Goal: Task Accomplishment & Management: Manage account settings

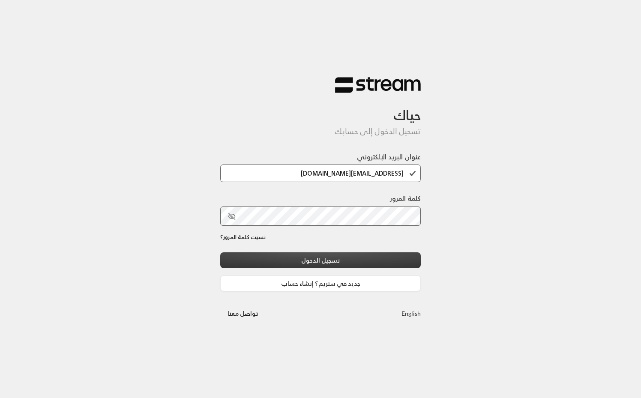
type input "[EMAIL_ADDRESS][DOMAIN_NAME]"
click at [319, 262] on button "تسجيل الدخول" at bounding box center [320, 261] width 201 height 16
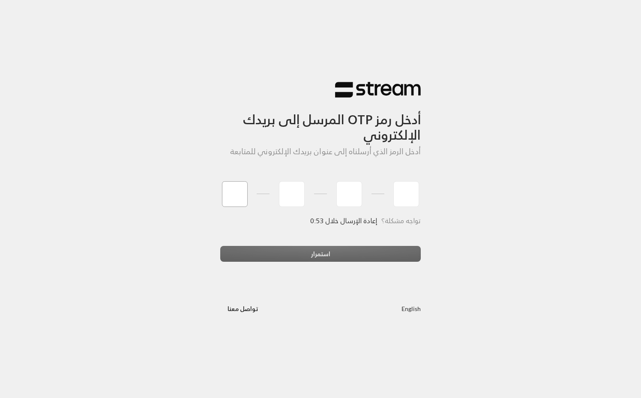
type input "0"
type input "6"
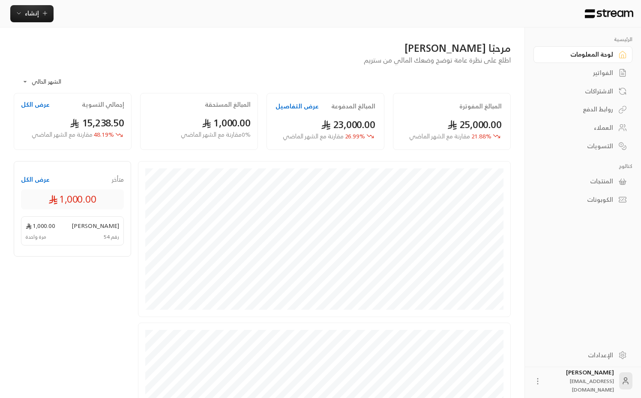
click at [277, 80] on div "**********" at bounding box center [262, 79] width 497 height 28
click at [131, 82] on div "**********" at bounding box center [262, 79] width 497 height 28
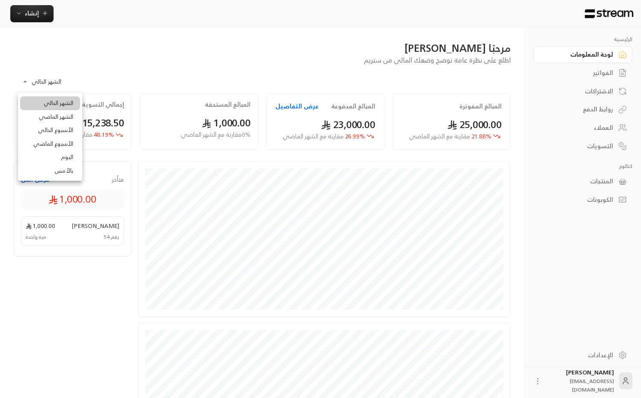
click at [48, 83] on body "**********" at bounding box center [320, 199] width 641 height 398
click at [68, 155] on li "اليوم" at bounding box center [50, 157] width 60 height 14
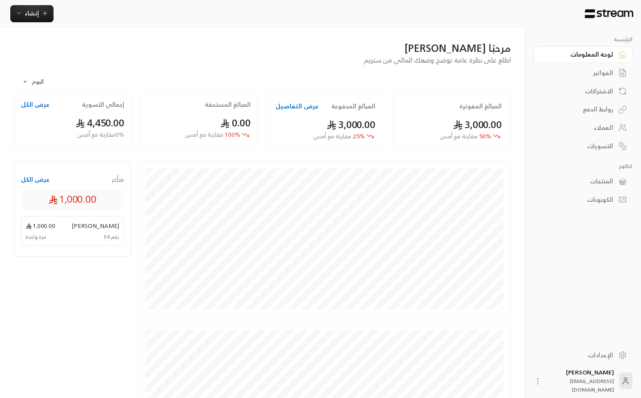
click at [298, 109] on button "عرض التفاصيل" at bounding box center [297, 106] width 43 height 9
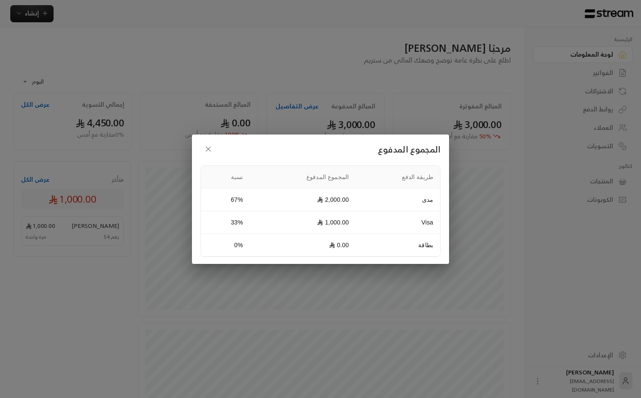
click at [253, 84] on div "المجموع المدفوع طريقة الدفع المجموع المدفوع نسبة مدى 2,000.00 67% Visa 1,000.00…" at bounding box center [320, 199] width 641 height 398
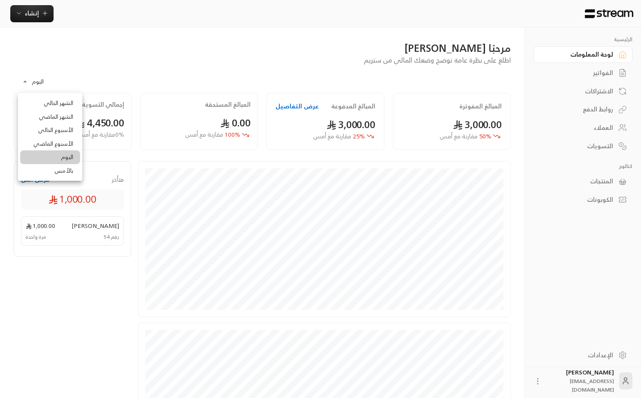
click at [31, 80] on body "الرئيسية لوحة المعلومات الفواتير الاشتراكات روابط الدفع العملاء التسويات كتالوج…" at bounding box center [320, 199] width 641 height 398
click at [49, 99] on li "الشهر الحالي" at bounding box center [50, 103] width 60 height 14
type input "**********"
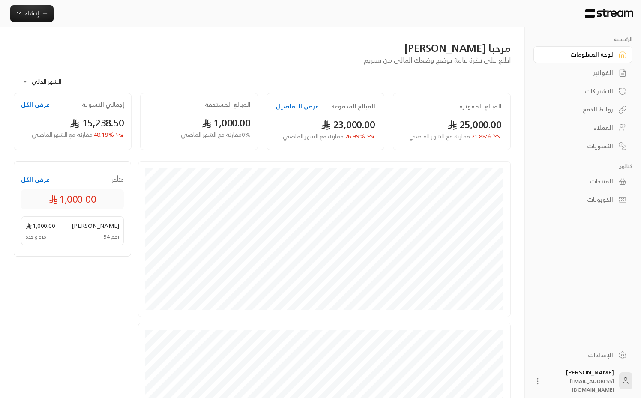
click at [135, 78] on div "**********" at bounding box center [262, 79] width 497 height 28
click at [480, 75] on div "**********" at bounding box center [262, 79] width 497 height 28
click at [619, 70] on icon at bounding box center [623, 73] width 9 height 9
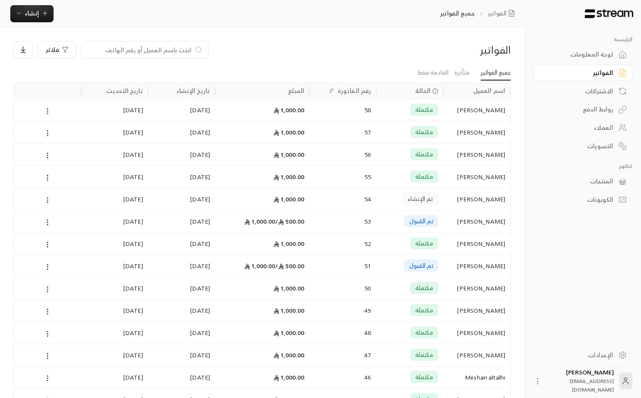
click at [387, 66] on ul "جميع الفواتير متأخرة القادمة فقط" at bounding box center [262, 72] width 497 height 15
click at [607, 108] on div "روابط الدفع" at bounding box center [578, 109] width 69 height 9
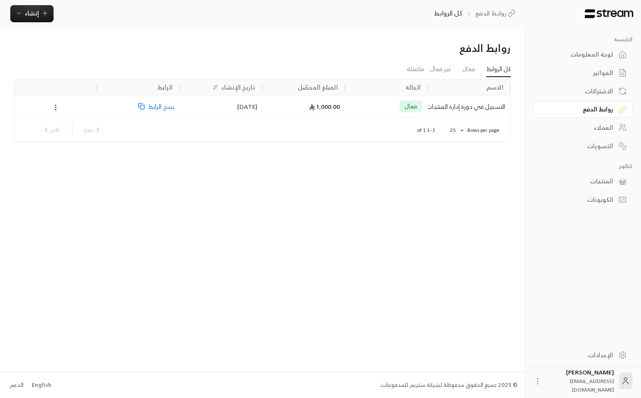
click at [55, 104] on icon at bounding box center [56, 108] width 8 height 8
click at [68, 144] on li "تعطيل" at bounding box center [66, 145] width 24 height 15
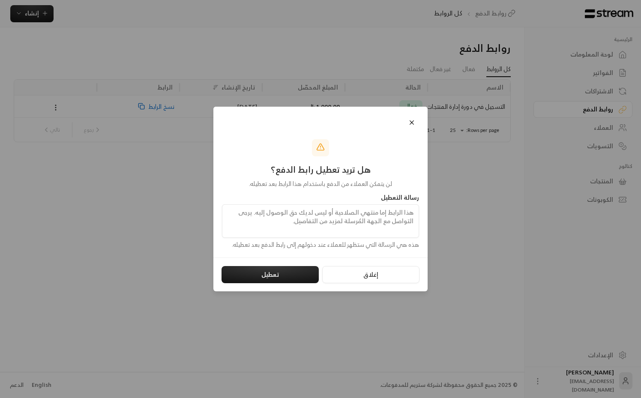
click at [391, 208] on textarea at bounding box center [320, 220] width 197 height 33
type textarea "h"
type textarea "الرا"
type textarea "باب"
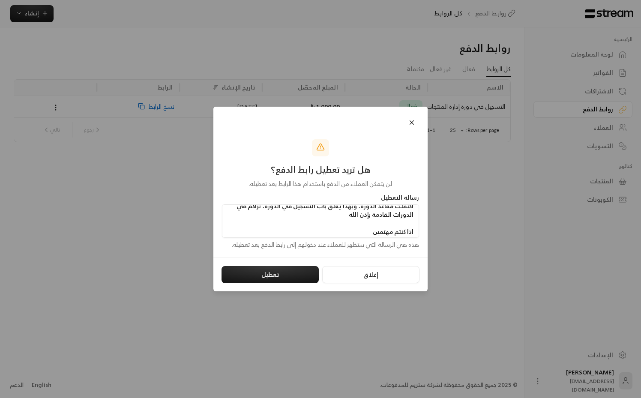
type textarea "اكتملت مقاعد الدورة، وبهذا يغلق باب التسجيل في الدورة، نراكم في الدورات القادمة…"
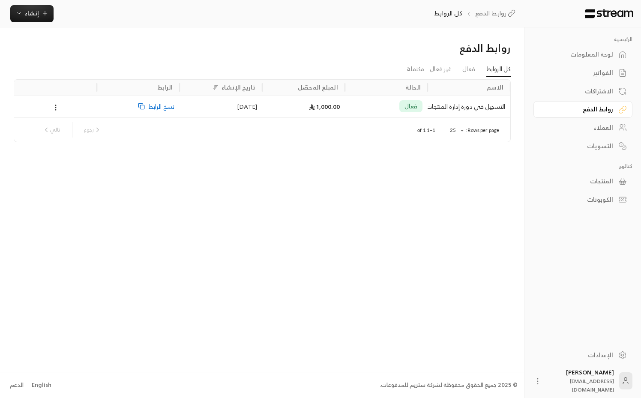
click at [59, 107] on icon at bounding box center [56, 108] width 8 height 8
click at [69, 144] on li "تعطيل" at bounding box center [66, 145] width 24 height 15
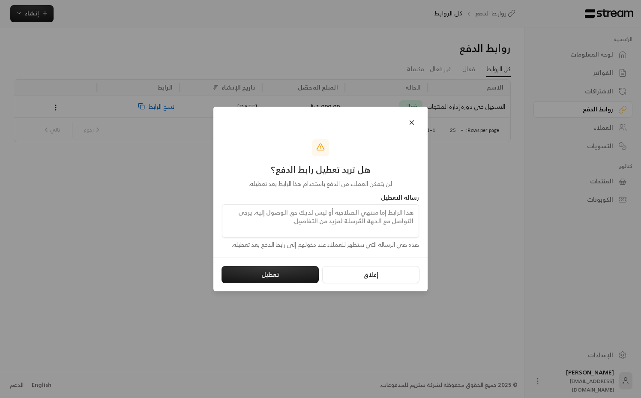
click at [382, 225] on textarea at bounding box center [320, 220] width 197 height 33
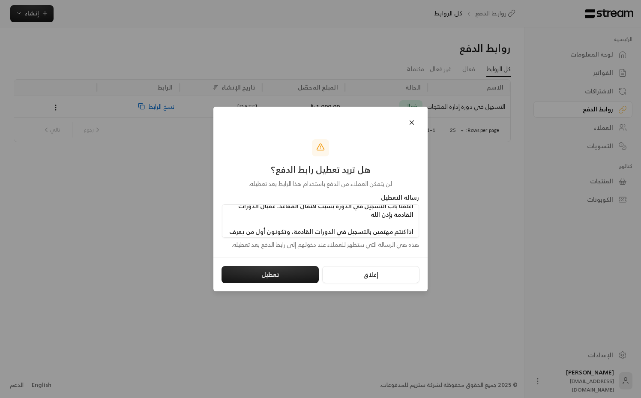
scroll to position [15, 0]
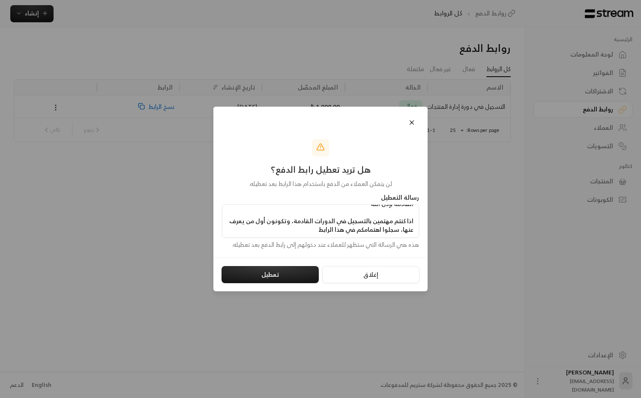
paste textarea "[URL][PERSON_NAME][DOMAIN_NAME]"
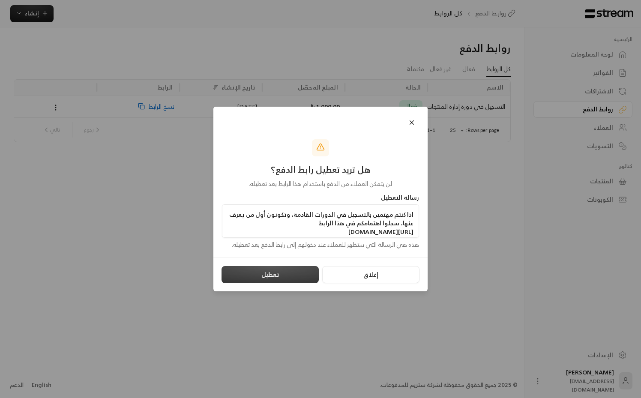
type textarea "اغلقنا باب التسجيل في الدورة بسبب اكتمال المقاعد، عقبال الدورات القادمة بإذن ال…"
click at [287, 280] on button "تعطيل" at bounding box center [270, 274] width 97 height 17
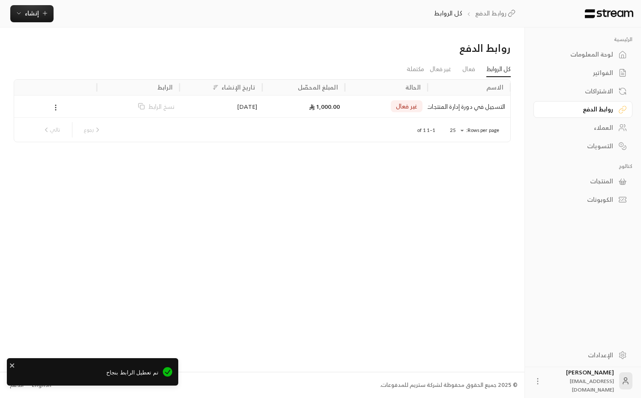
click at [287, 280] on div "روابط الدفع كل الروابط فعال غير فعال مكتملة الاسم الحالة المبلغ المحصّل تاريخ ا…" at bounding box center [262, 199] width 525 height 344
